Goal: Find specific page/section: Find specific page/section

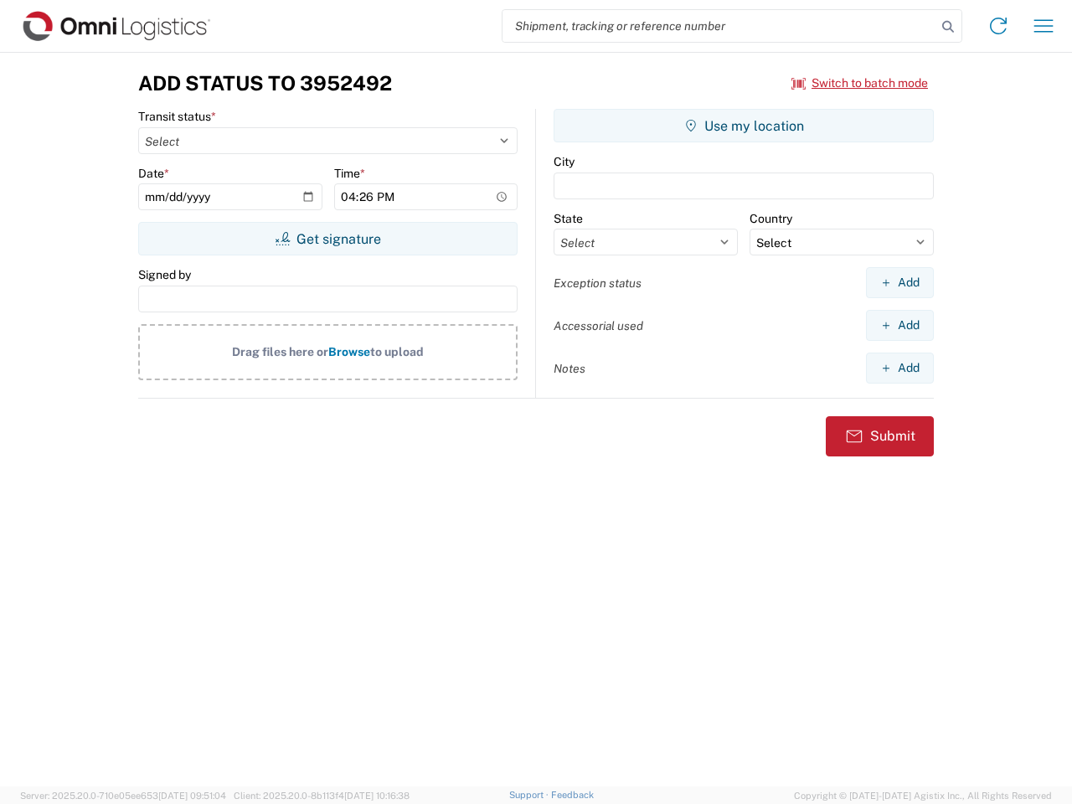
click at [719, 26] on input "search" at bounding box center [720, 26] width 434 height 32
click at [948, 27] on icon at bounding box center [947, 26] width 23 height 23
click at [998, 26] on icon at bounding box center [998, 26] width 27 height 27
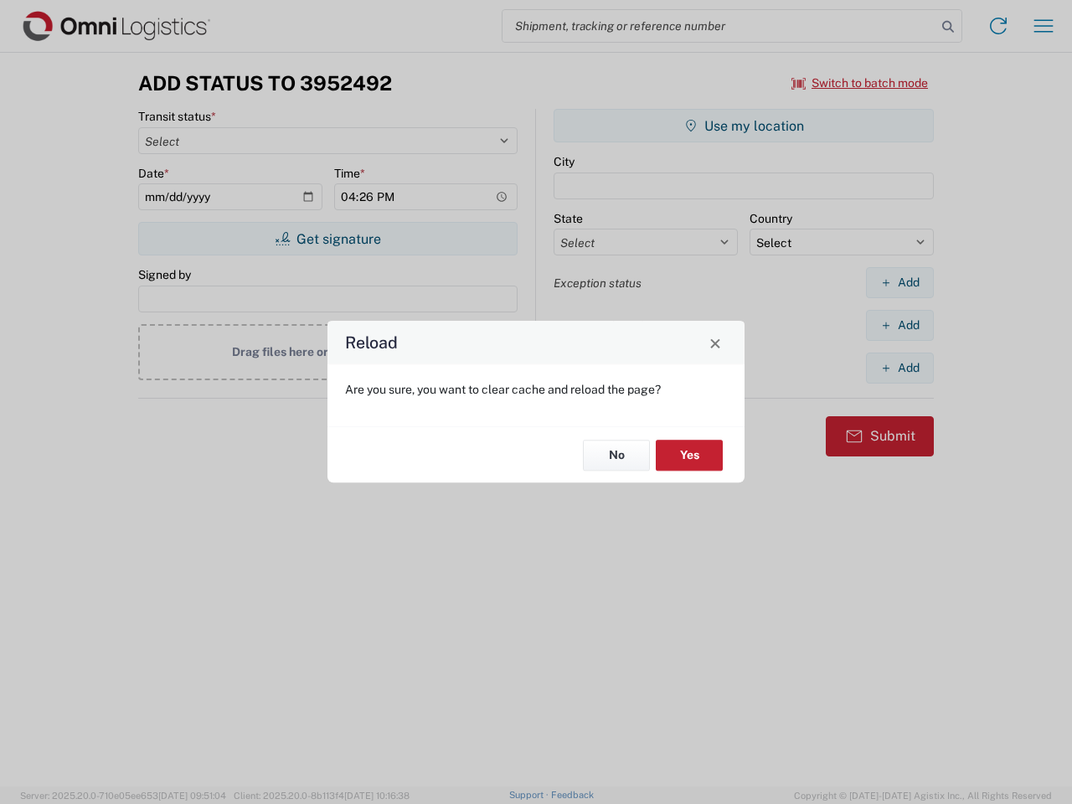
click at [1044, 26] on div "Reload Are you sure, you want to clear cache and reload the page? No Yes" at bounding box center [536, 402] width 1072 height 804
click at [860, 83] on div "Reload Are you sure, you want to clear cache and reload the page? No Yes" at bounding box center [536, 402] width 1072 height 804
click at [327, 239] on div "Reload Are you sure, you want to clear cache and reload the page? No Yes" at bounding box center [536, 402] width 1072 height 804
click at [744, 126] on div "Reload Are you sure, you want to clear cache and reload the page? No Yes" at bounding box center [536, 402] width 1072 height 804
click at [899, 282] on div "Reload Are you sure, you want to clear cache and reload the page? No Yes" at bounding box center [536, 402] width 1072 height 804
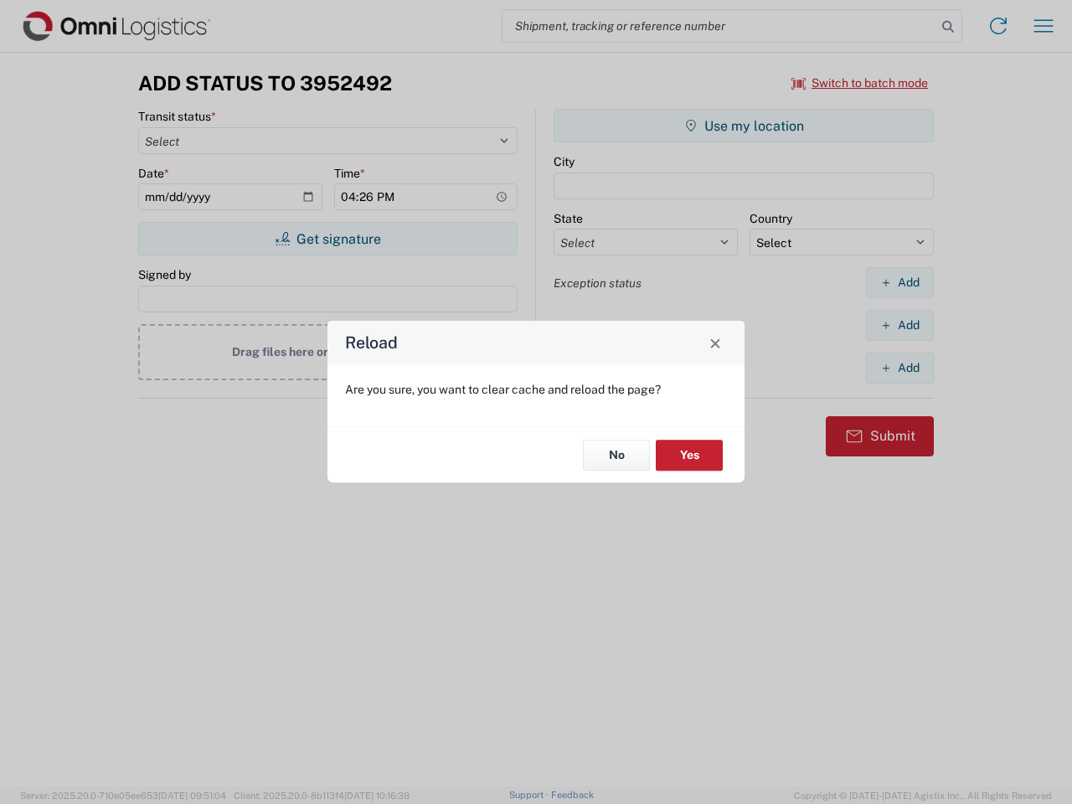
click at [899, 325] on div "Reload Are you sure, you want to clear cache and reload the page? No Yes" at bounding box center [536, 402] width 1072 height 804
click at [899, 368] on div "Reload Are you sure, you want to clear cache and reload the page? No Yes" at bounding box center [536, 402] width 1072 height 804
